Goal: Information Seeking & Learning: Check status

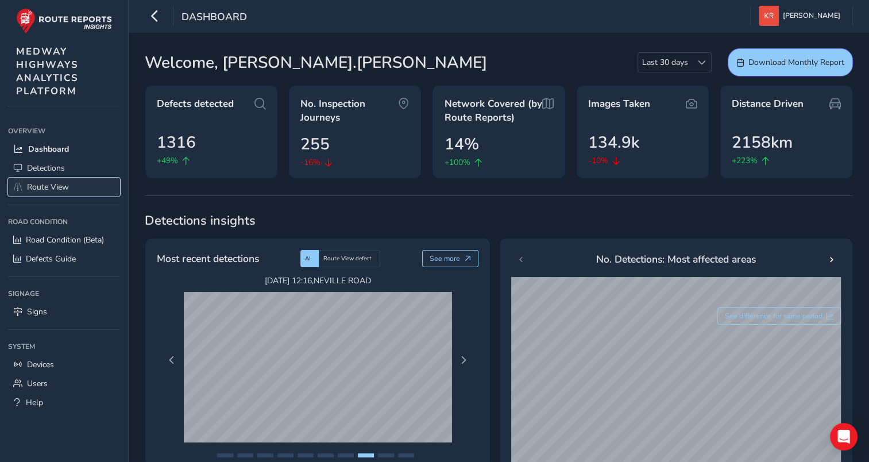
click at [25, 186] on link "Route View" at bounding box center [64, 186] width 112 height 19
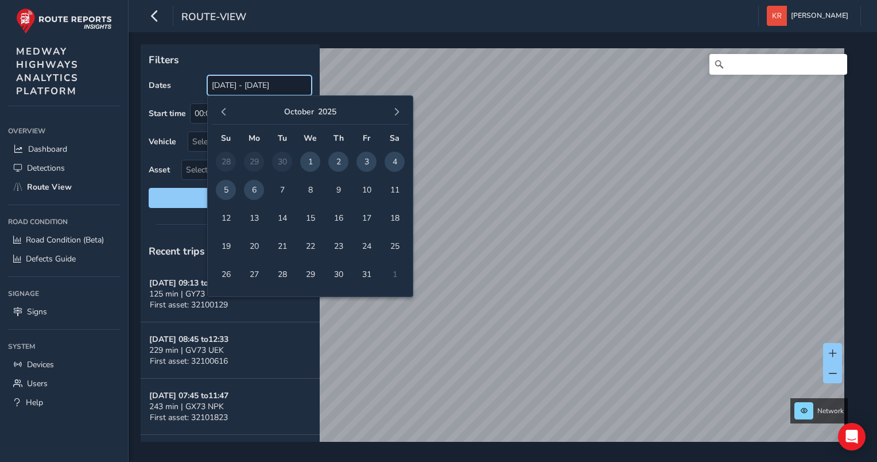
click at [221, 87] on input "[DATE] - [DATE]" at bounding box center [259, 85] width 104 height 20
click at [227, 111] on span "button" at bounding box center [224, 112] width 8 height 8
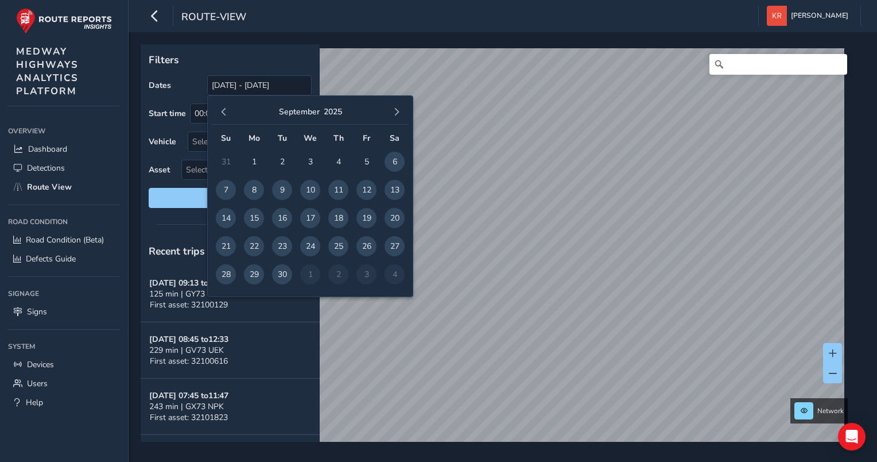
click at [227, 111] on span "button" at bounding box center [224, 112] width 8 height 8
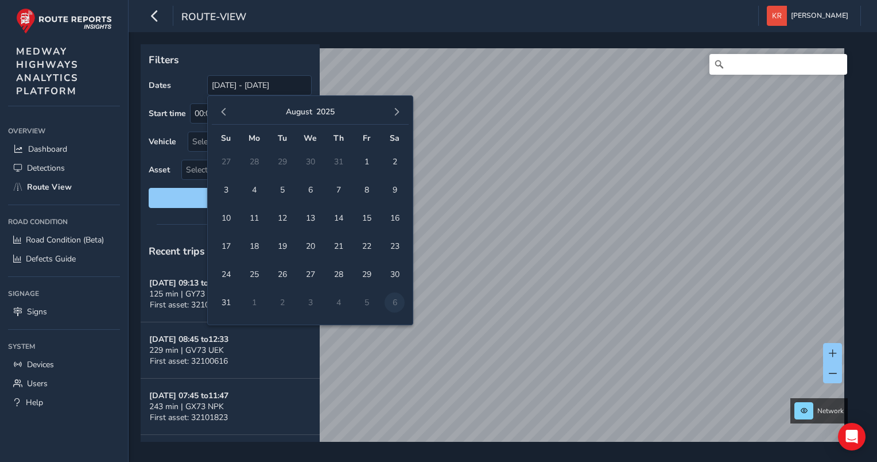
click at [227, 111] on span "button" at bounding box center [224, 112] width 8 height 8
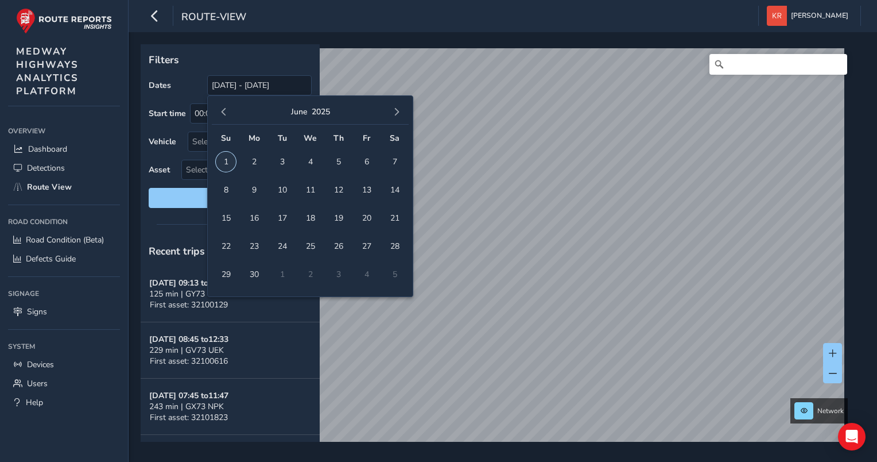
click at [233, 166] on span "1" at bounding box center [226, 162] width 20 height 20
click at [395, 113] on span "button" at bounding box center [397, 112] width 8 height 8
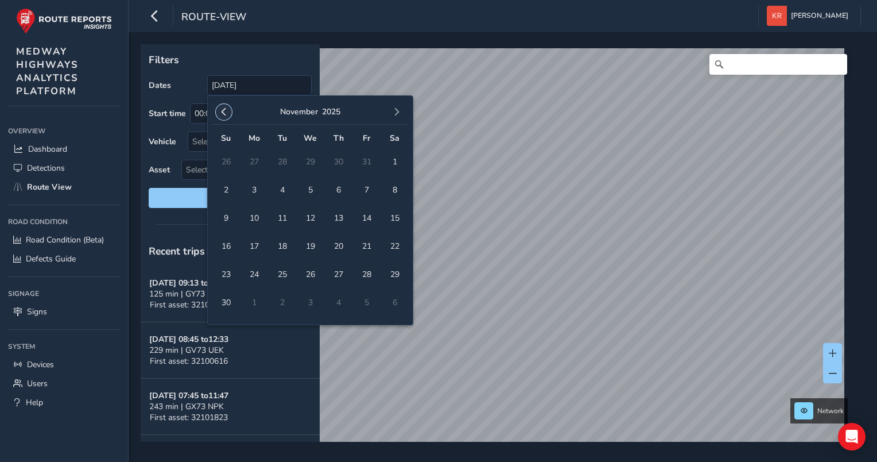
click at [221, 116] on button "button" at bounding box center [224, 112] width 16 height 16
click at [255, 191] on span "6" at bounding box center [254, 190] width 20 height 20
type input "[DATE] - [DATE]"
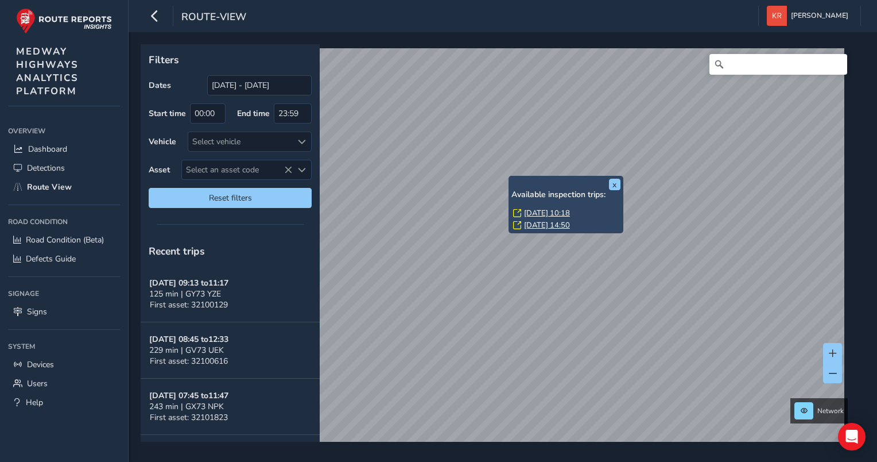
click at [544, 211] on link "[DATE] 10:18" at bounding box center [547, 213] width 46 height 10
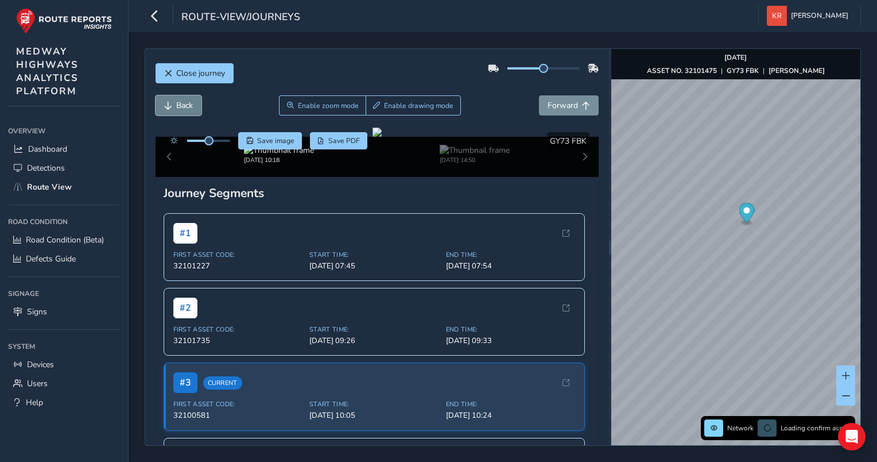
click at [193, 110] on button "Back" at bounding box center [179, 105] width 46 height 20
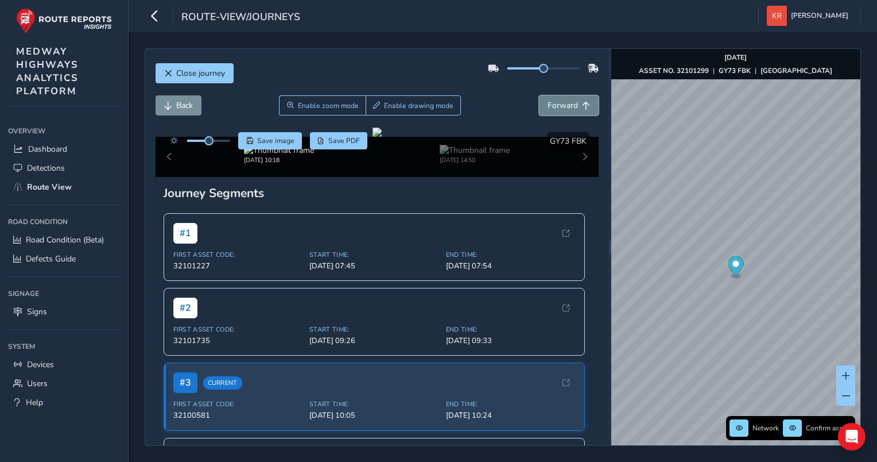
click at [564, 101] on span "Forward" at bounding box center [563, 105] width 30 height 11
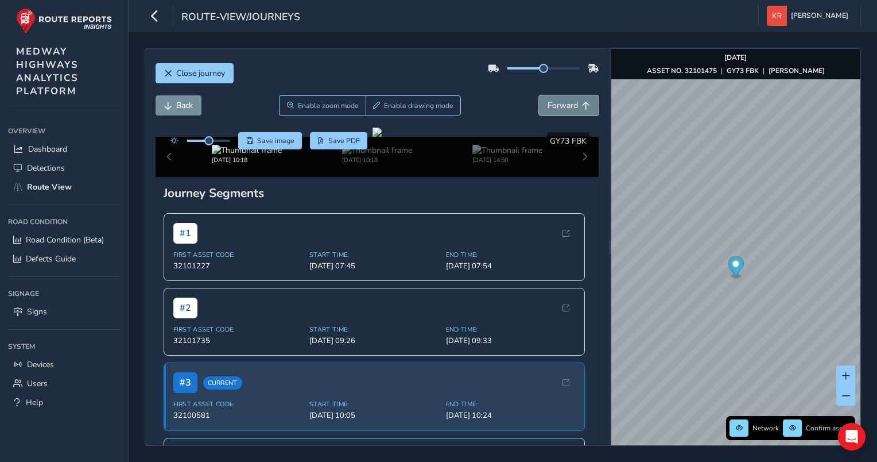
click at [564, 101] on span "Forward" at bounding box center [563, 105] width 30 height 11
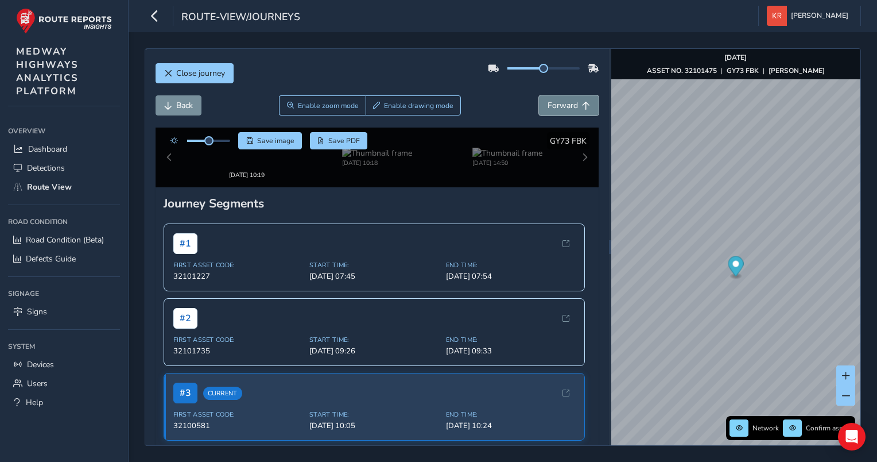
click at [564, 101] on span "Forward" at bounding box center [563, 105] width 30 height 11
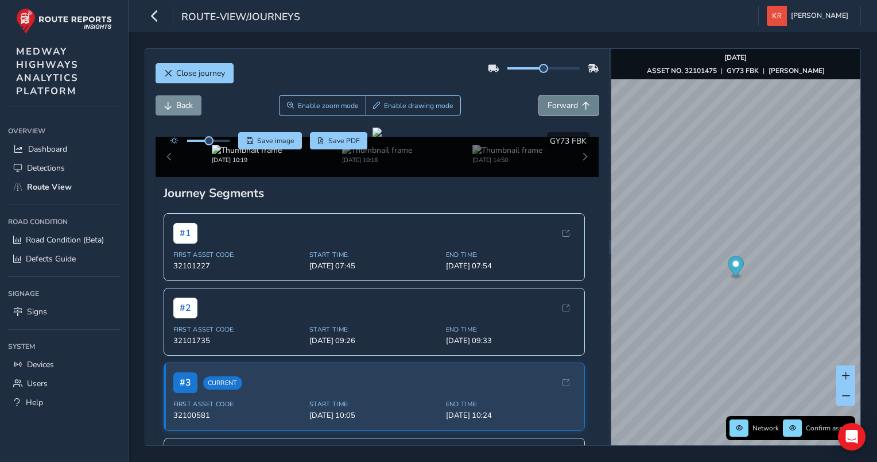
click at [564, 101] on span "Forward" at bounding box center [563, 105] width 30 height 11
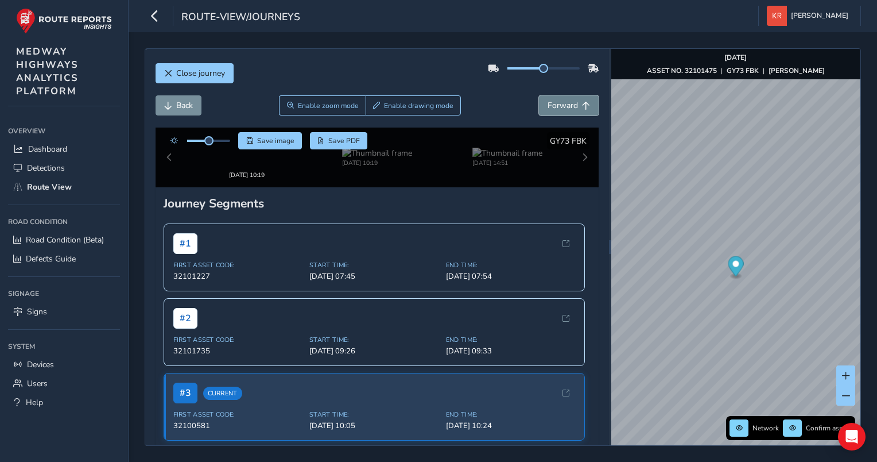
click at [564, 101] on span "Forward" at bounding box center [563, 105] width 30 height 11
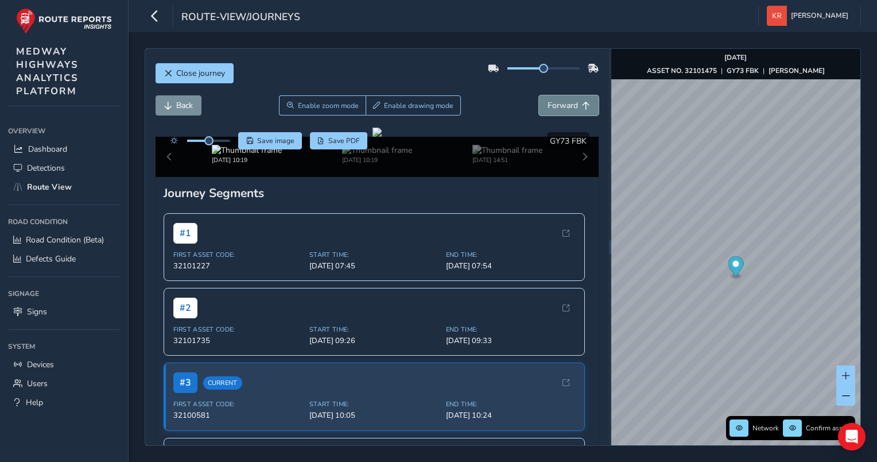
click at [564, 101] on span "Forward" at bounding box center [563, 105] width 30 height 11
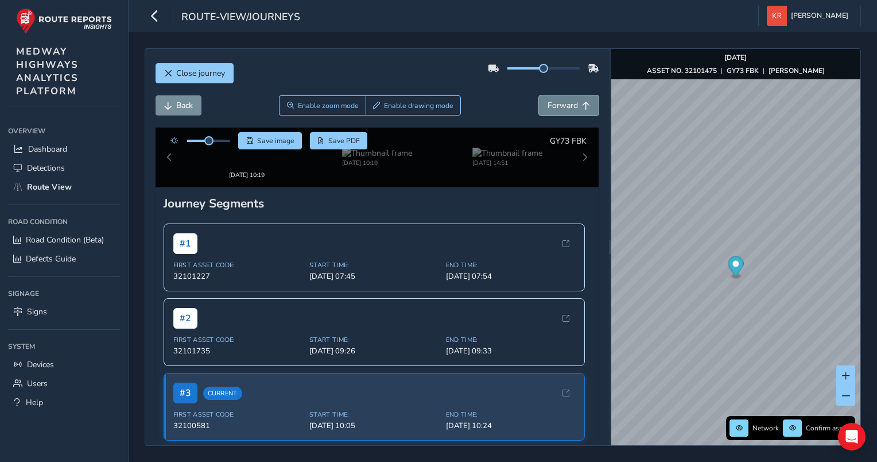
click at [564, 101] on span "Forward" at bounding box center [563, 105] width 30 height 11
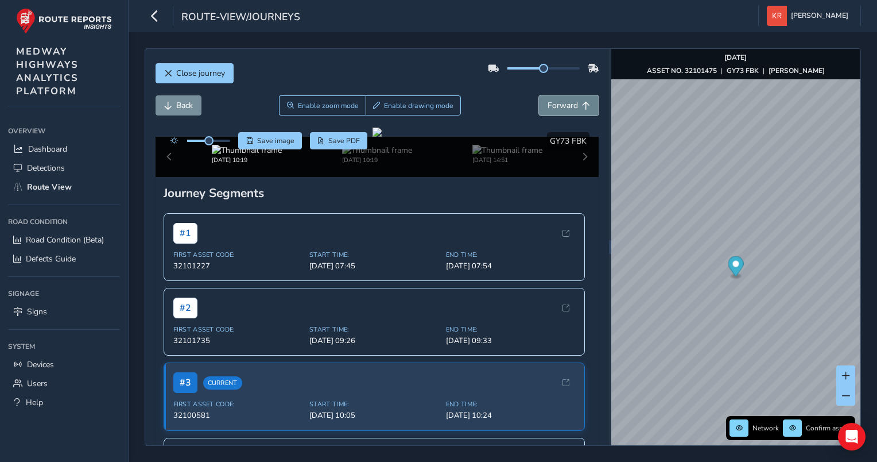
click at [564, 101] on span "Forward" at bounding box center [563, 105] width 30 height 11
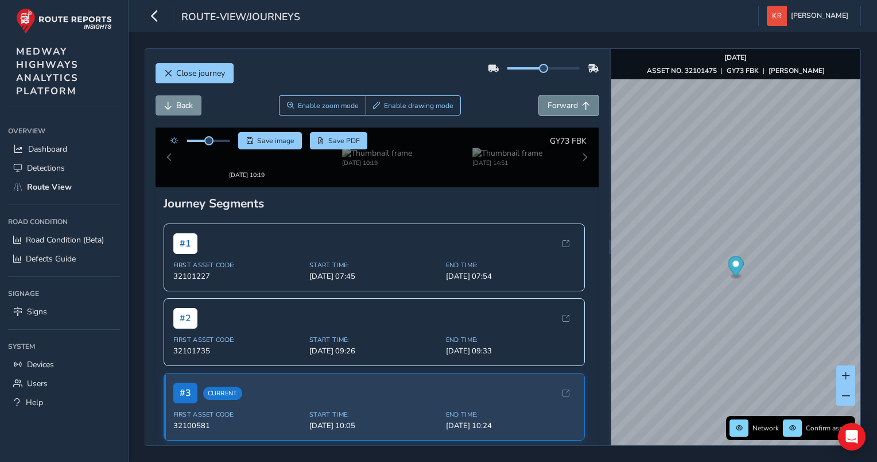
click at [564, 101] on span "Forward" at bounding box center [563, 105] width 30 height 11
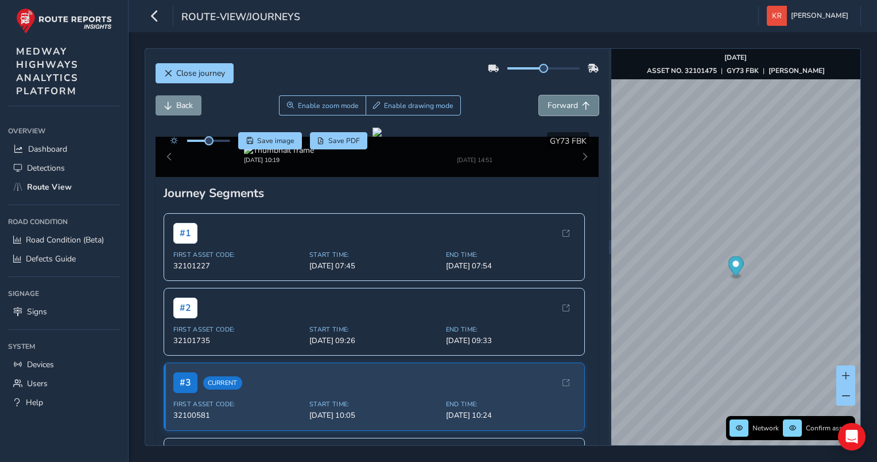
click at [564, 101] on span "Forward" at bounding box center [563, 105] width 30 height 11
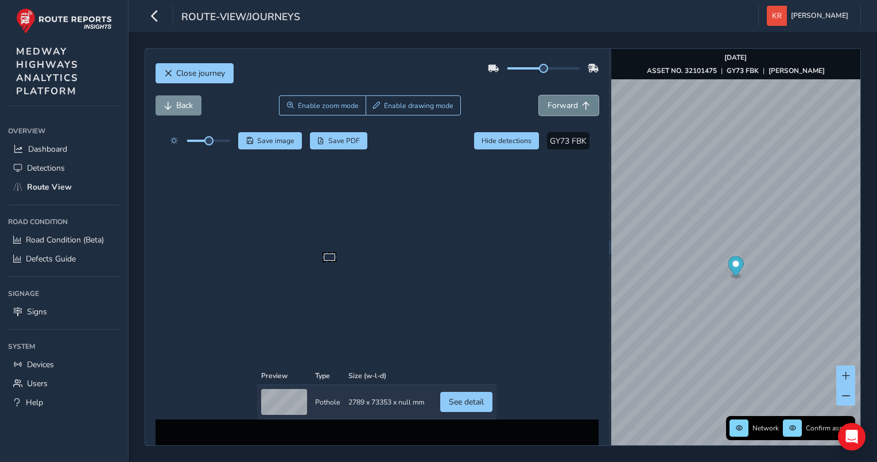
click at [564, 101] on span "Forward" at bounding box center [563, 105] width 30 height 11
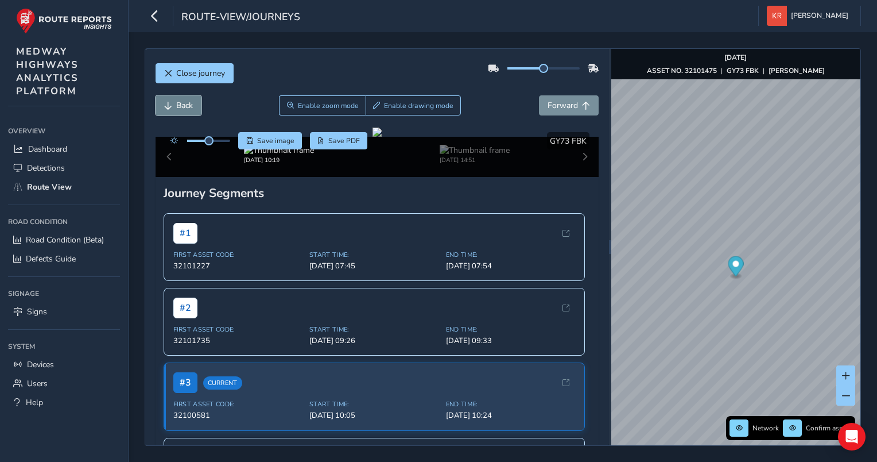
click at [187, 109] on span "Back" at bounding box center [184, 105] width 17 height 11
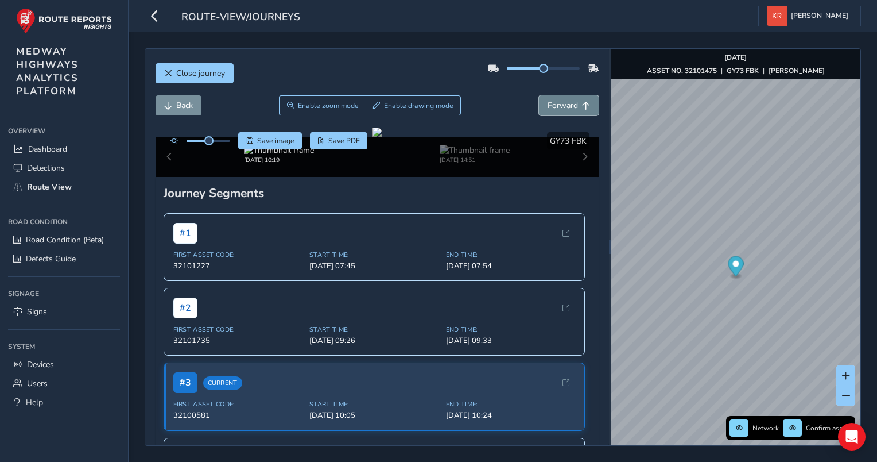
click at [551, 103] on span "Forward" at bounding box center [563, 105] width 30 height 11
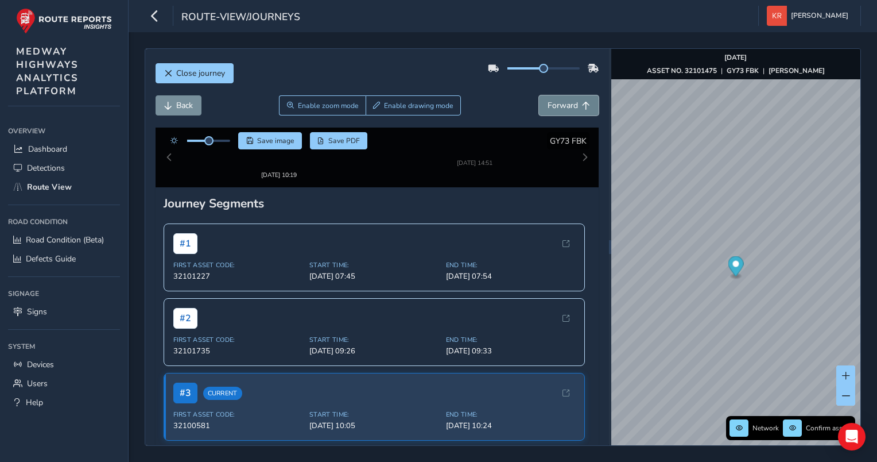
click at [551, 103] on span "Forward" at bounding box center [563, 105] width 30 height 11
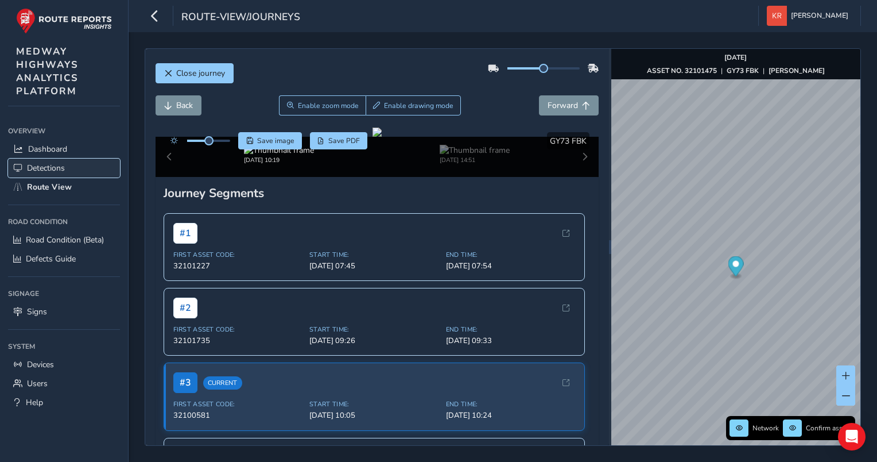
click at [45, 169] on span "Detections" at bounding box center [46, 167] width 38 height 11
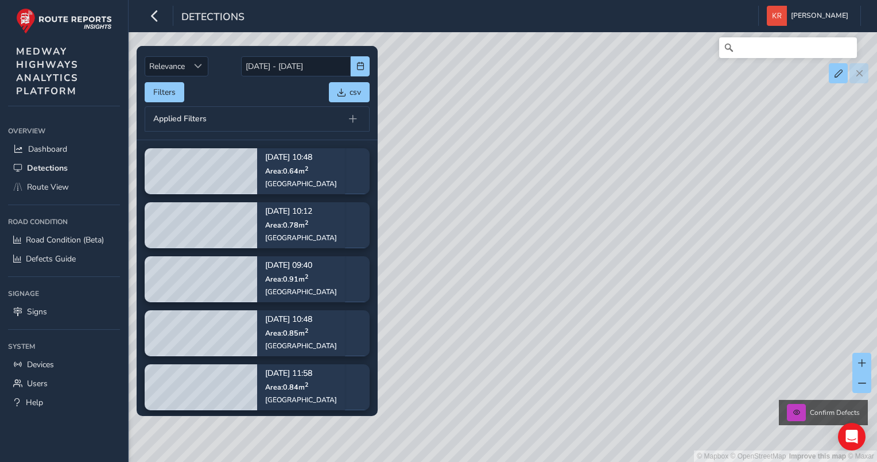
drag, startPoint x: 536, startPoint y: 133, endPoint x: 781, endPoint y: 124, distance: 245.3
click at [781, 124] on div "© Mapbox © OpenStreetMap Improve this map © Maxar Confirm Defects" at bounding box center [438, 231] width 877 height 462
drag, startPoint x: 508, startPoint y: 185, endPoint x: 706, endPoint y: 172, distance: 198.5
click at [706, 172] on div "© Mapbox © OpenStreetMap Improve this map © Maxar Confirm Defects" at bounding box center [438, 231] width 877 height 462
click at [266, 67] on input "[DATE] - [DATE]" at bounding box center [296, 66] width 110 height 20
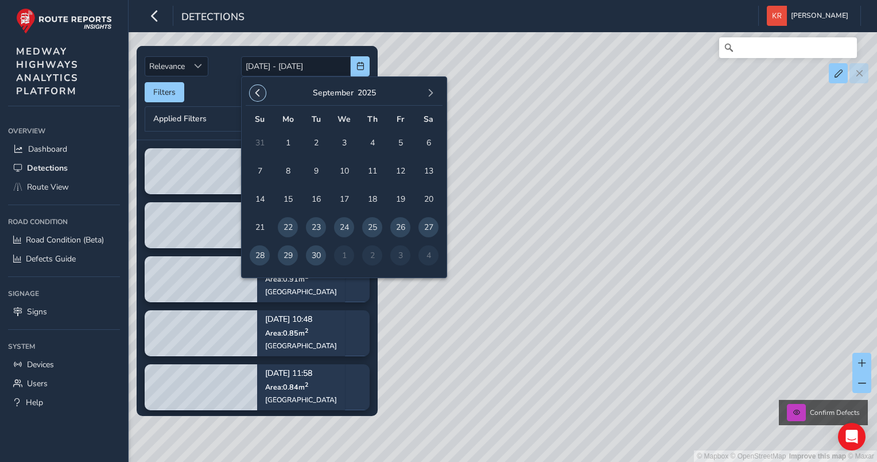
click at [258, 89] on span "button" at bounding box center [258, 93] width 8 height 8
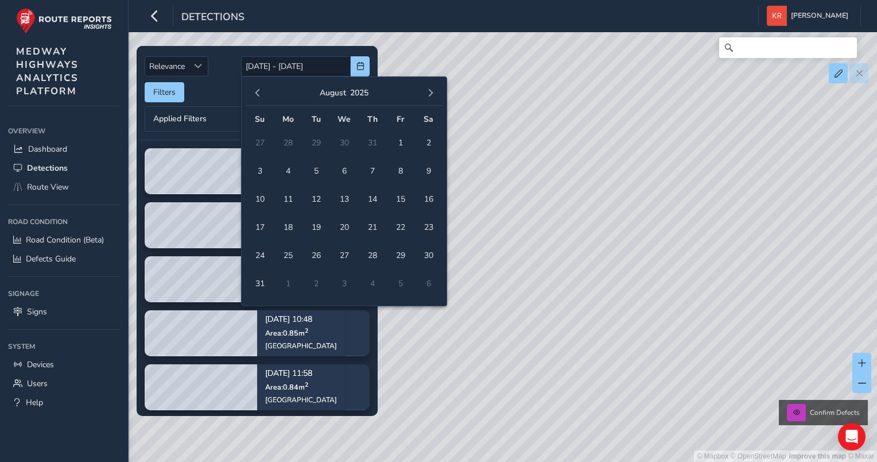
click at [258, 89] on span "button" at bounding box center [258, 93] width 8 height 8
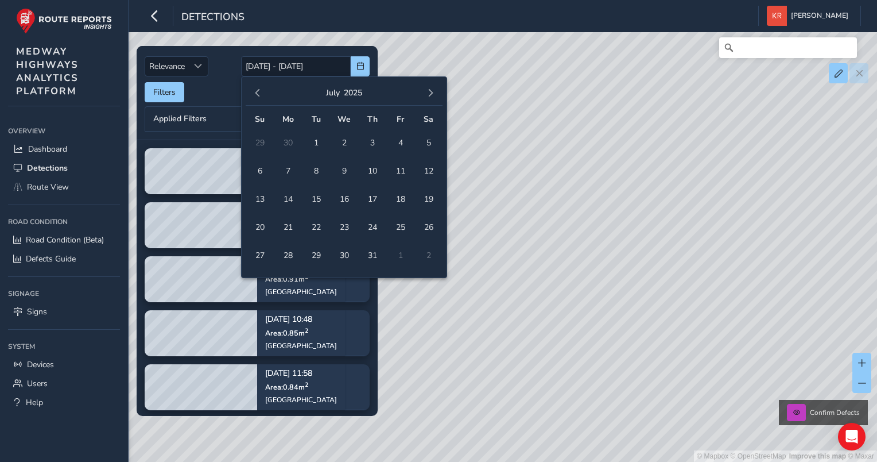
click at [258, 89] on span "button" at bounding box center [258, 93] width 8 height 8
click at [428, 90] on span "button" at bounding box center [431, 93] width 8 height 8
click at [262, 141] on span "1" at bounding box center [260, 143] width 20 height 20
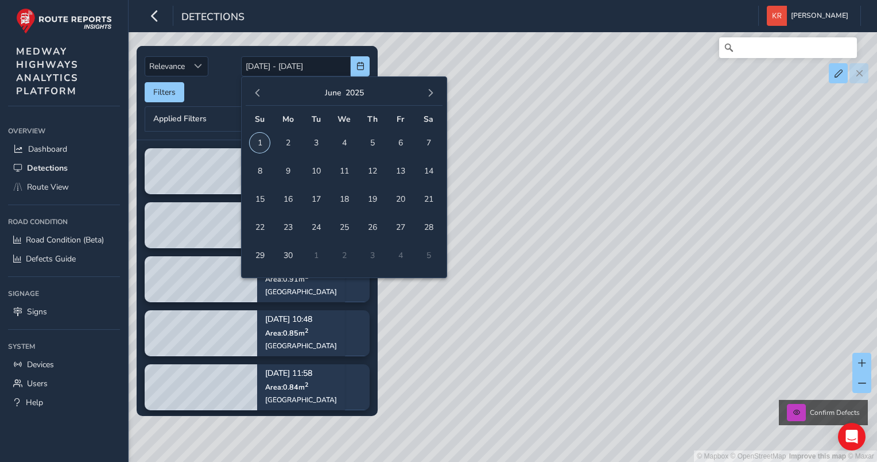
type input "[DATE]"
click at [257, 162] on span "8" at bounding box center [260, 171] width 20 height 20
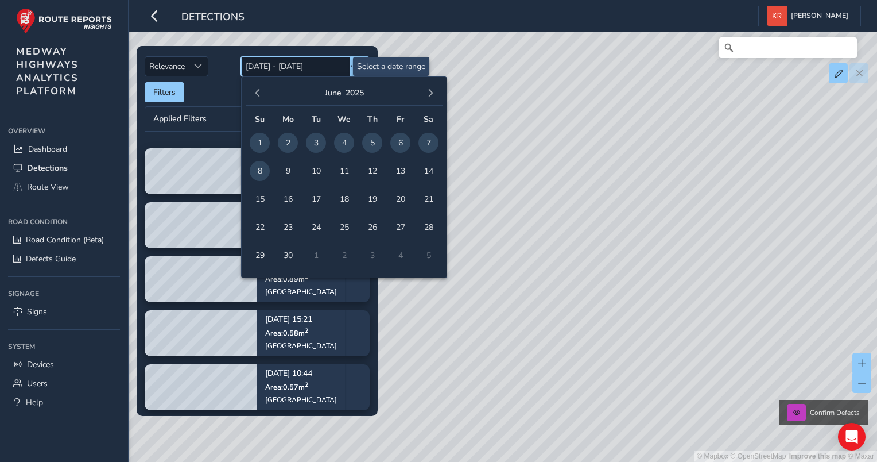
click at [282, 64] on input "[DATE] - [DATE]" at bounding box center [296, 66] width 110 height 20
click at [260, 140] on span "1" at bounding box center [260, 143] width 20 height 20
type input "[DATE]"
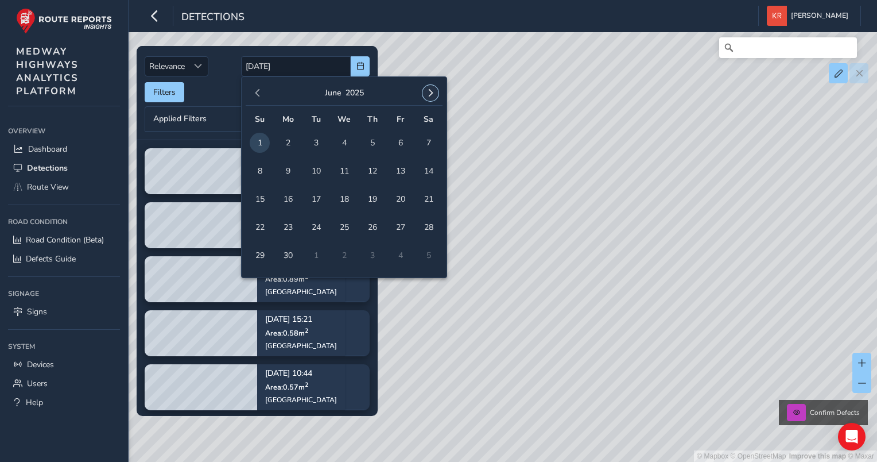
click at [433, 92] on span "button" at bounding box center [431, 93] width 8 height 8
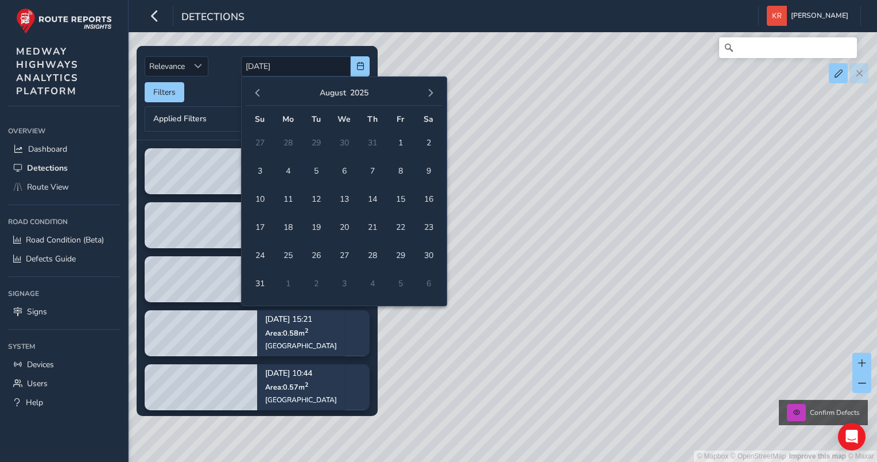
click at [433, 92] on span "button" at bounding box center [431, 93] width 8 height 8
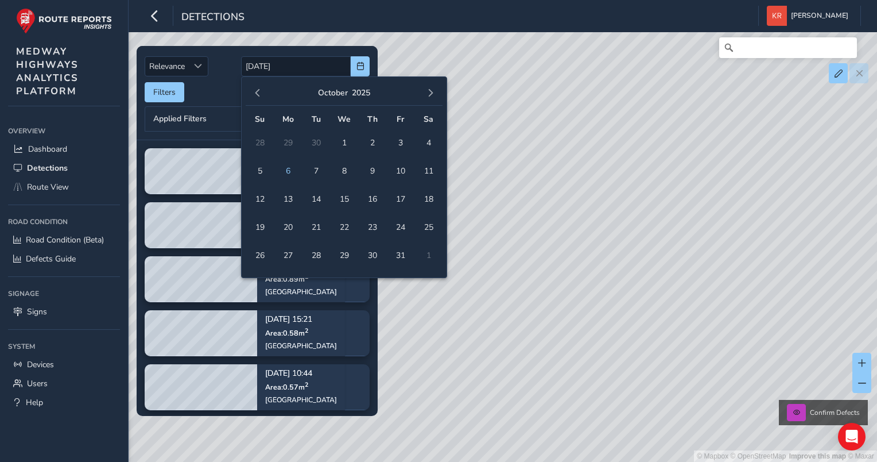
click at [433, 92] on span "button" at bounding box center [431, 93] width 8 height 8
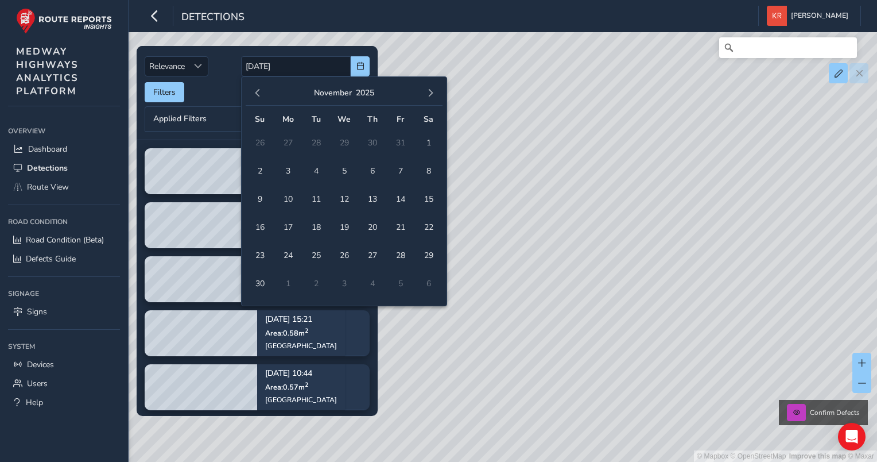
click at [433, 92] on span "button" at bounding box center [431, 93] width 8 height 8
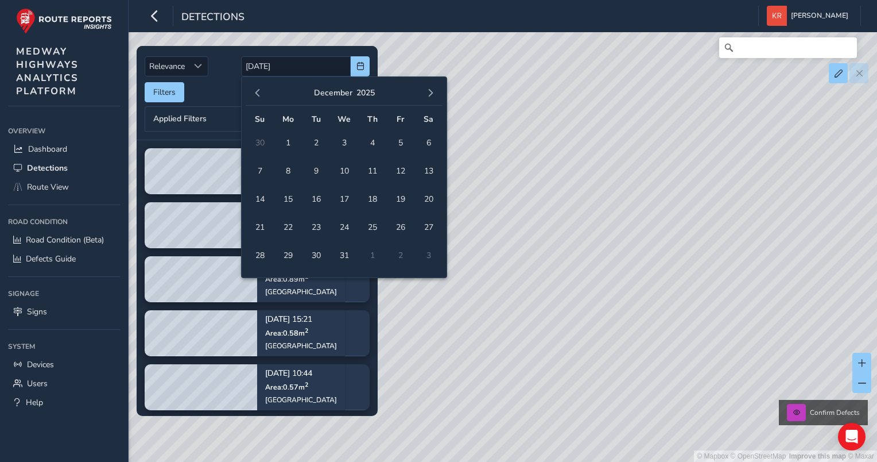
click at [433, 92] on span "button" at bounding box center [431, 93] width 8 height 8
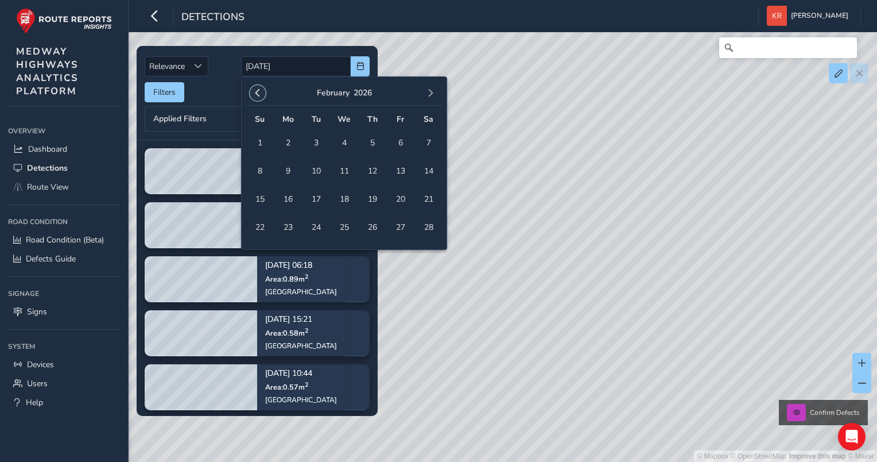
click at [254, 91] on span "button" at bounding box center [258, 93] width 8 height 8
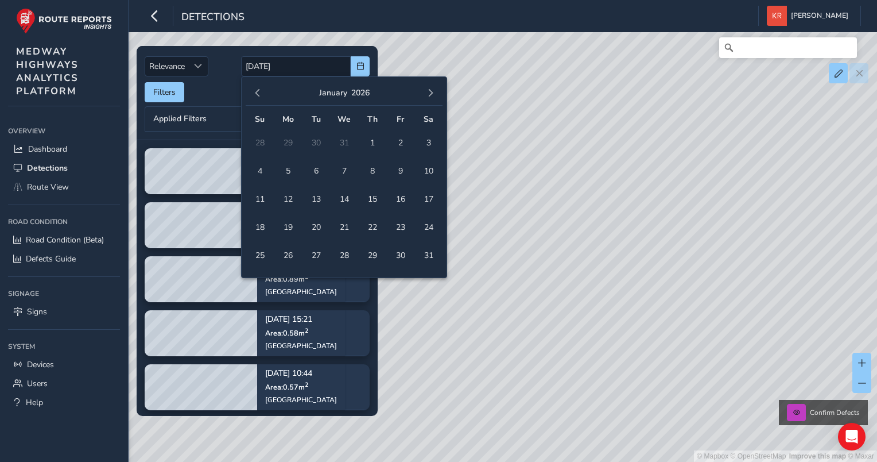
click at [254, 91] on span "button" at bounding box center [258, 93] width 8 height 8
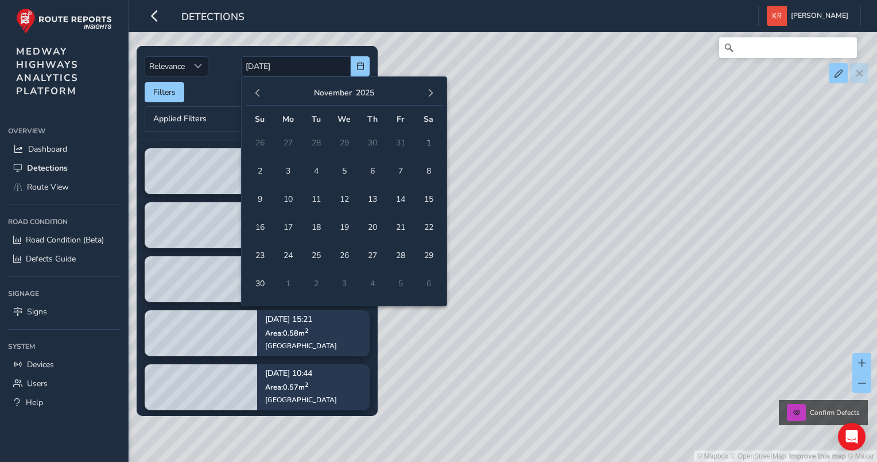
click at [254, 91] on span "button" at bounding box center [258, 93] width 8 height 8
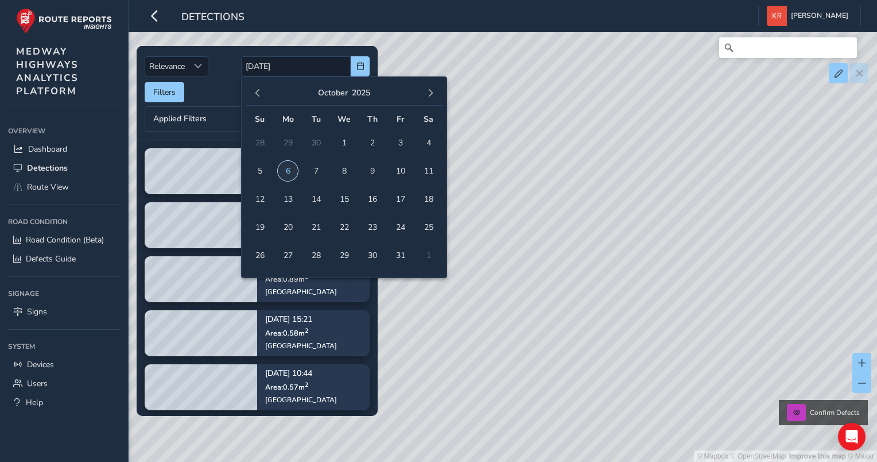
click at [285, 170] on span "6" at bounding box center [288, 171] width 20 height 20
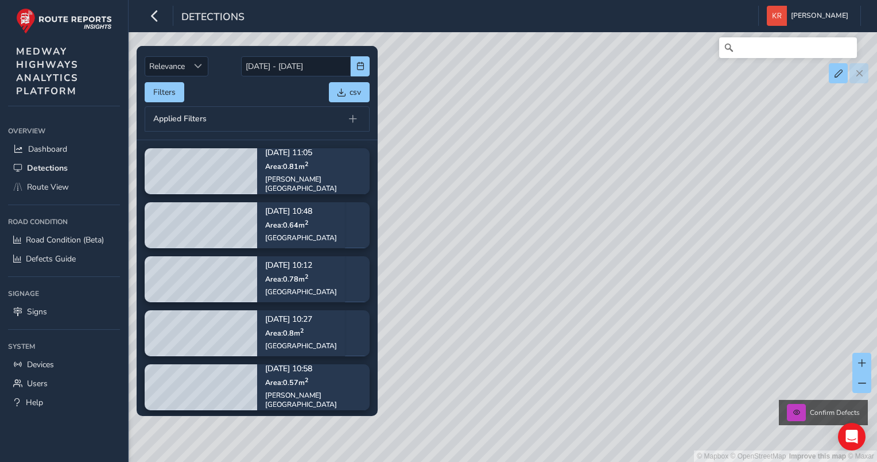
drag, startPoint x: 582, startPoint y: 284, endPoint x: 586, endPoint y: 99, distance: 184.9
click at [586, 99] on div "© Mapbox © OpenStreetMap Improve this map © Maxar Confirm Defects" at bounding box center [438, 231] width 877 height 462
drag, startPoint x: 574, startPoint y: 253, endPoint x: 639, endPoint y: 115, distance: 152.5
click at [639, 115] on div "© Mapbox © OpenStreetMap Improve this map © Maxar Confirm Defects" at bounding box center [438, 231] width 877 height 462
drag, startPoint x: 545, startPoint y: 357, endPoint x: 685, endPoint y: 180, distance: 225.6
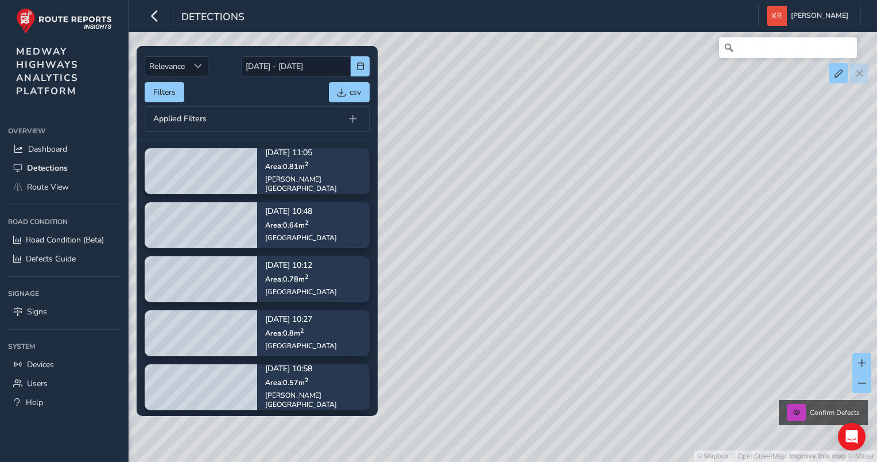
click at [685, 180] on div "© Mapbox © OpenStreetMap Improve this map © Maxar Confirm Defects" at bounding box center [438, 231] width 877 height 462
drag, startPoint x: 702, startPoint y: 230, endPoint x: 634, endPoint y: 175, distance: 87.7
click at [634, 175] on div "© Mapbox © OpenStreetMap Improve this map © Maxar Confirm Defects" at bounding box center [438, 231] width 877 height 462
drag, startPoint x: 702, startPoint y: 269, endPoint x: 674, endPoint y: 118, distance: 153.5
click at [675, 117] on div "© Mapbox © OpenStreetMap Improve this map © Maxar Confirm Defects" at bounding box center [438, 231] width 877 height 462
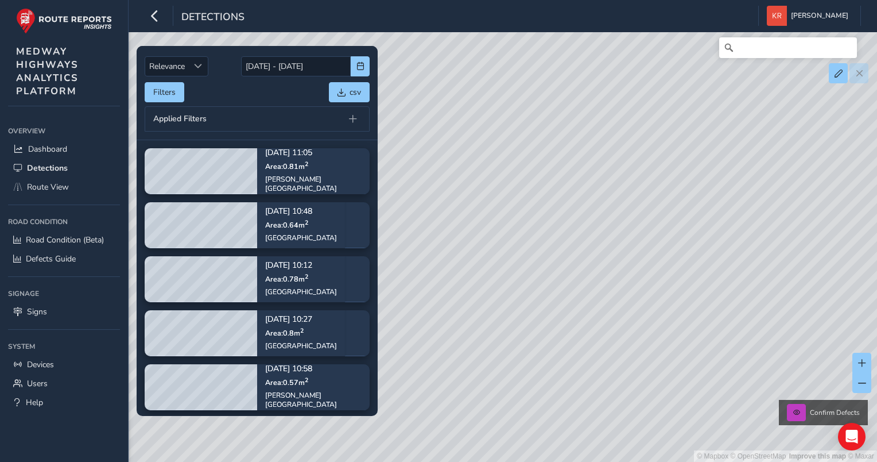
drag, startPoint x: 577, startPoint y: 188, endPoint x: 648, endPoint y: 83, distance: 126.9
click at [648, 83] on div "© Mapbox © OpenStreetMap Improve this map © Maxar Confirm Defects" at bounding box center [438, 231] width 877 height 462
drag, startPoint x: 623, startPoint y: 160, endPoint x: 598, endPoint y: 374, distance: 215.6
click at [606, 392] on div "© Mapbox © OpenStreetMap Improve this map © Maxar Confirm Defects" at bounding box center [438, 231] width 877 height 462
drag, startPoint x: 678, startPoint y: 210, endPoint x: 656, endPoint y: 332, distance: 124.2
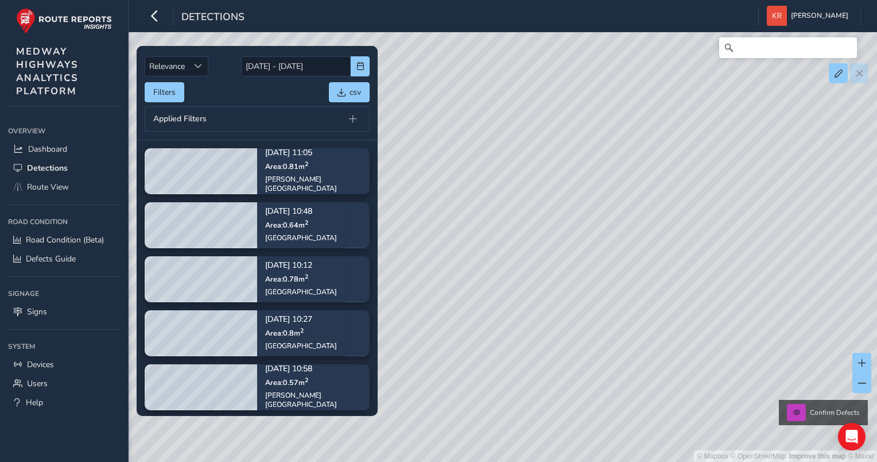
click at [656, 332] on div "© Mapbox © OpenStreetMap Improve this map © Maxar Confirm Defects" at bounding box center [438, 231] width 877 height 462
drag, startPoint x: 582, startPoint y: 306, endPoint x: 726, endPoint y: 190, distance: 185.0
click at [726, 190] on div "© Mapbox © OpenStreetMap Improve this map © Maxar Confirm Defects" at bounding box center [438, 231] width 877 height 462
drag, startPoint x: 522, startPoint y: 351, endPoint x: 686, endPoint y: 176, distance: 240.0
click at [689, 175] on div "© Mapbox © OpenStreetMap Improve this map © Maxar Confirm Defects" at bounding box center [438, 231] width 877 height 462
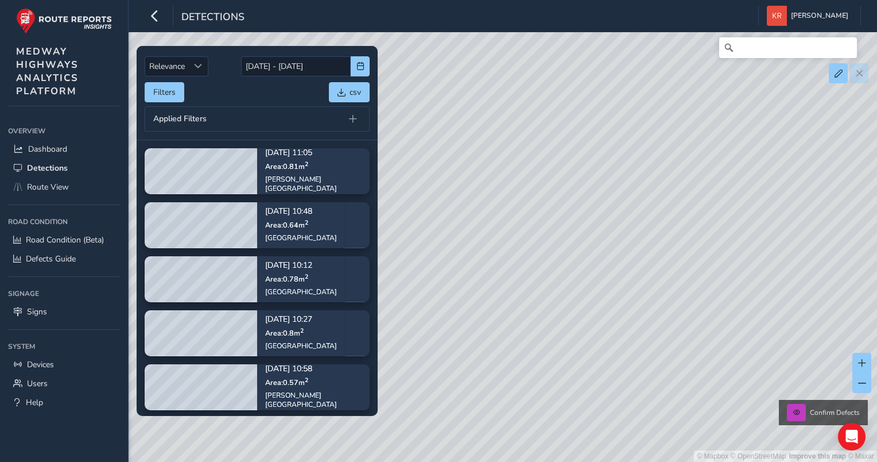
drag, startPoint x: 611, startPoint y: 293, endPoint x: 568, endPoint y: 227, distance: 79.6
click at [570, 227] on div "© Mapbox © OpenStreetMap Improve this map © Maxar Confirm Defects" at bounding box center [438, 231] width 877 height 462
drag, startPoint x: 670, startPoint y: 296, endPoint x: 537, endPoint y: 223, distance: 151.6
click at [535, 222] on div "© Mapbox © OpenStreetMap Improve this map © Maxar Confirm Defects" at bounding box center [438, 231] width 877 height 462
drag, startPoint x: 720, startPoint y: 277, endPoint x: 609, endPoint y: 234, distance: 119.2
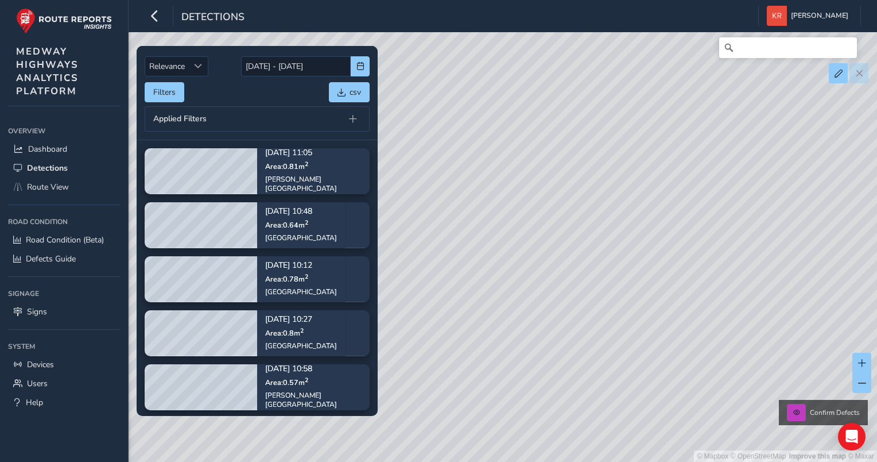
click at [609, 234] on div "© Mapbox © OpenStreetMap Improve this map © Maxar Confirm Defects" at bounding box center [438, 231] width 877 height 462
